Goal: Task Accomplishment & Management: Use online tool/utility

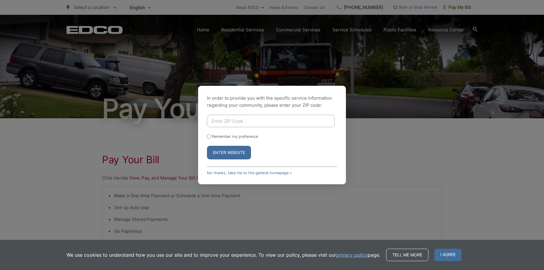
click at [215, 117] on input "Enter ZIP Code" at bounding box center [271, 121] width 128 height 12
type input "92083"
click at [217, 157] on button "Enter Website" at bounding box center [229, 153] width 44 height 14
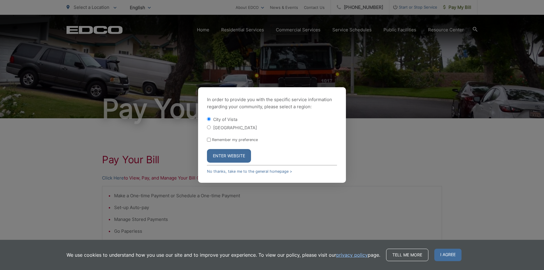
click at [217, 157] on button "Enter Website" at bounding box center [229, 156] width 44 height 14
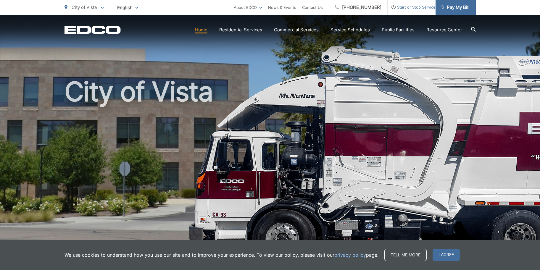
click at [458, 8] on span "Pay My Bill" at bounding box center [455, 7] width 28 height 7
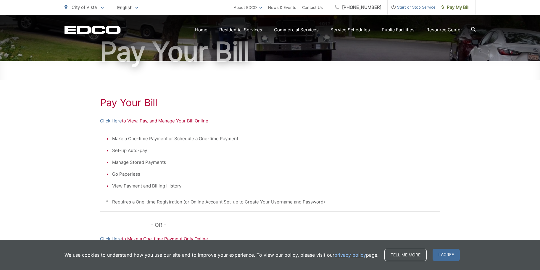
scroll to position [59, 0]
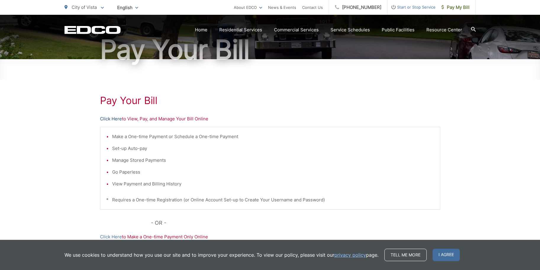
click at [117, 120] on link "Click Here" at bounding box center [111, 118] width 22 height 7
